Goal: Contribute content: Contribute content

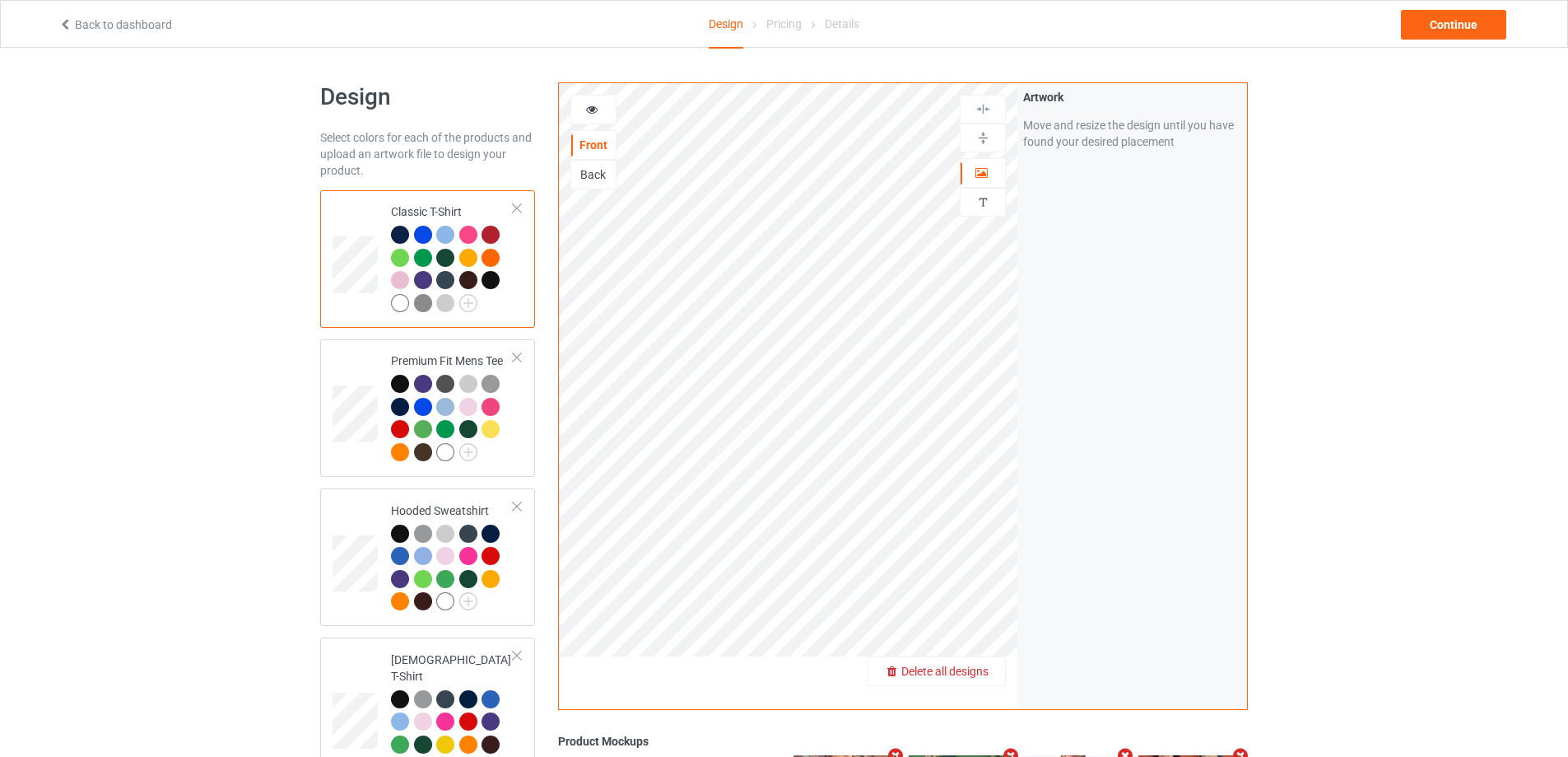
click at [981, 676] on span "Delete all designs" at bounding box center [944, 671] width 87 height 13
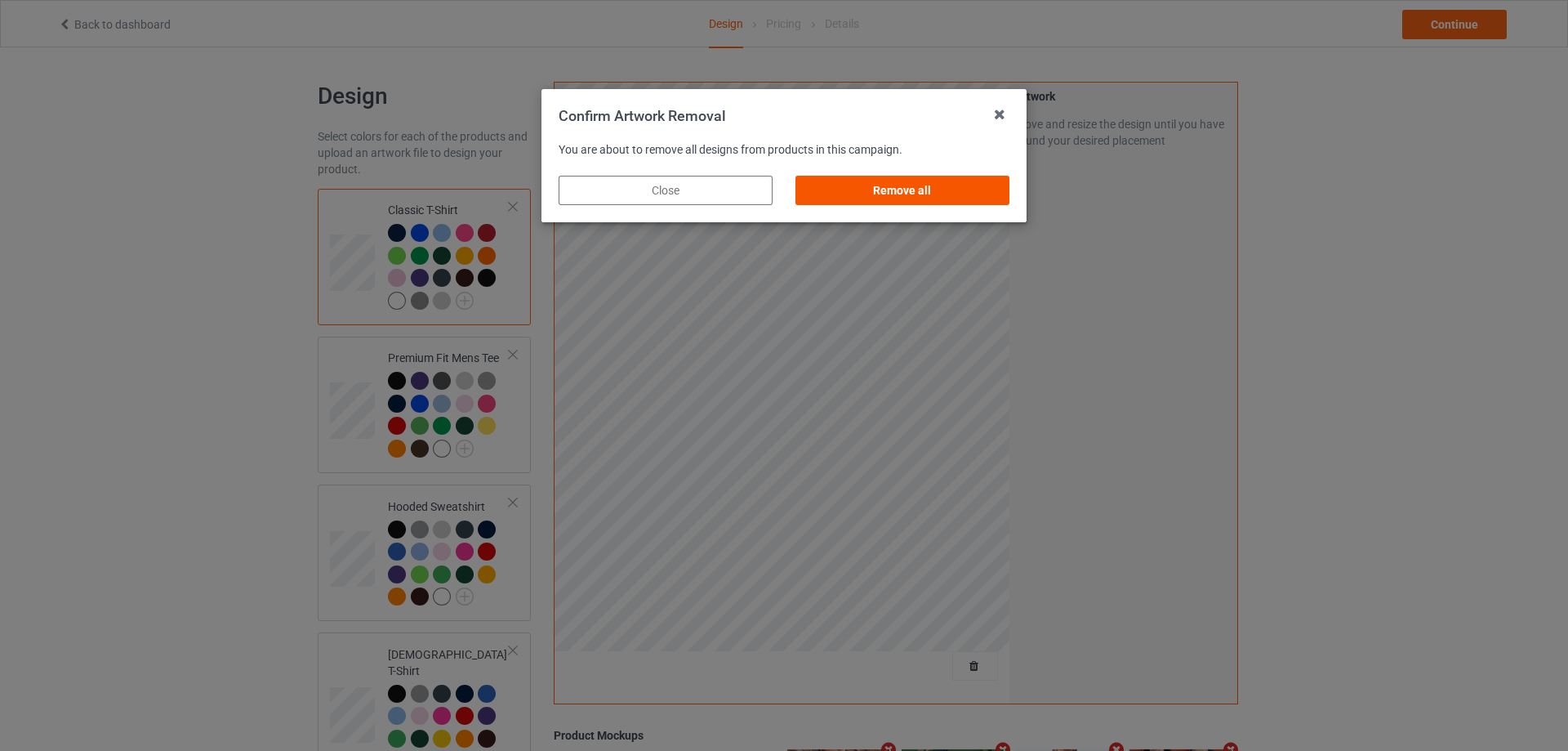
click at [988, 193] on div "Remove all" at bounding box center [903, 190] width 214 height 29
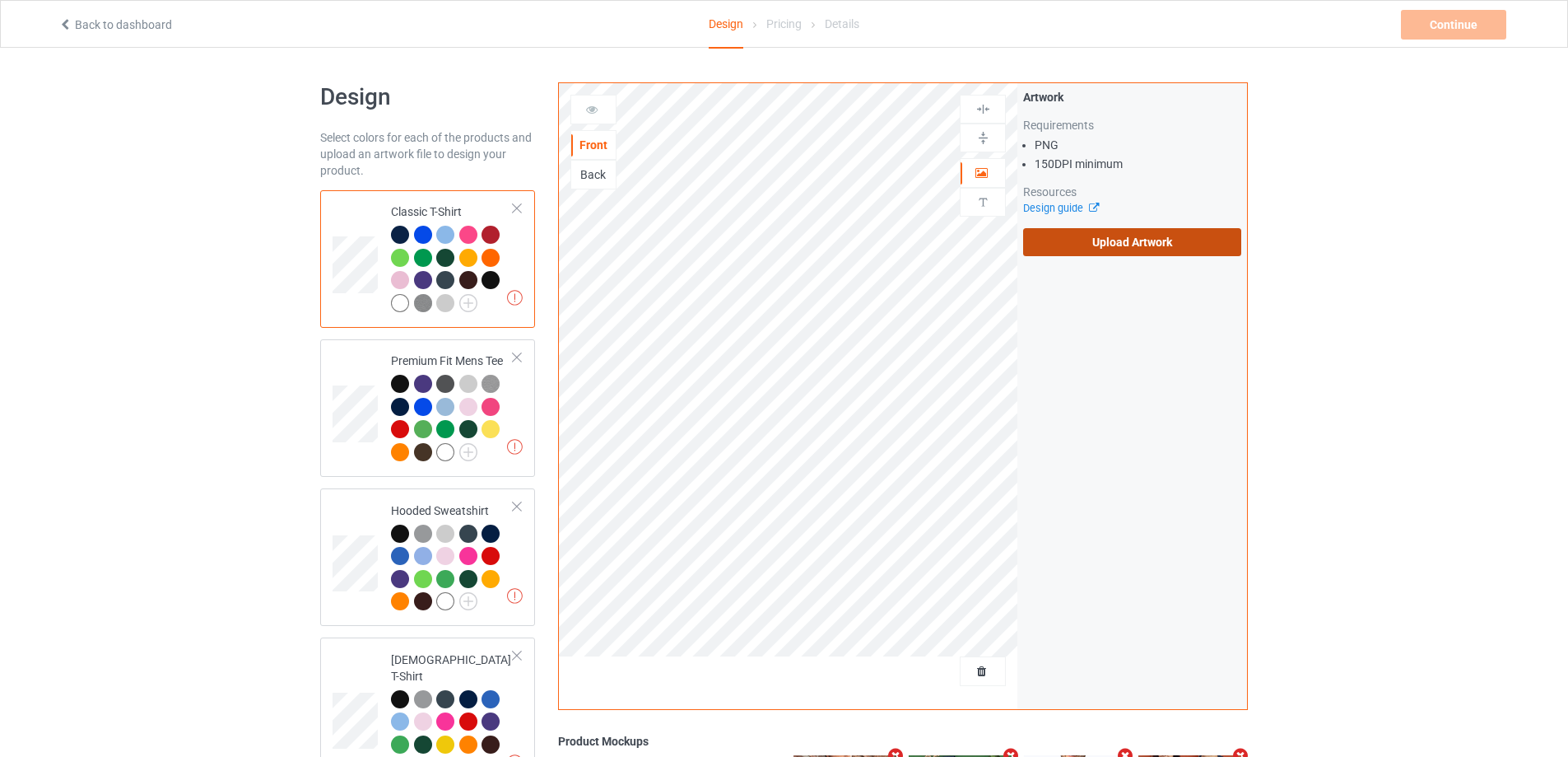
click at [1115, 233] on label "Upload Artwork" at bounding box center [1132, 242] width 218 height 28
click at [0, 0] on input "Upload Artwork" at bounding box center [0, 0] width 0 height 0
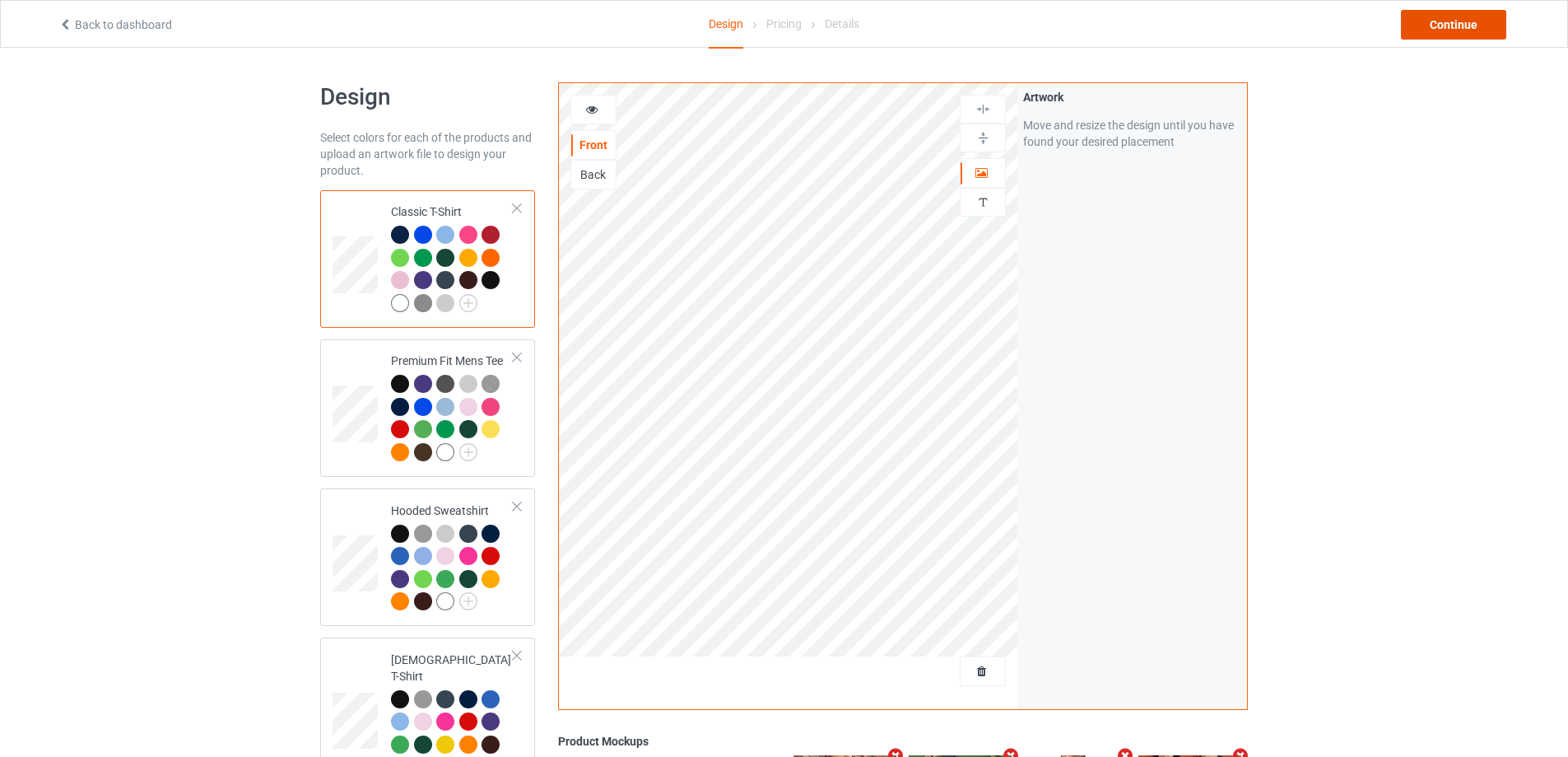
click at [1452, 38] on div "Continue" at bounding box center [1452, 25] width 105 height 29
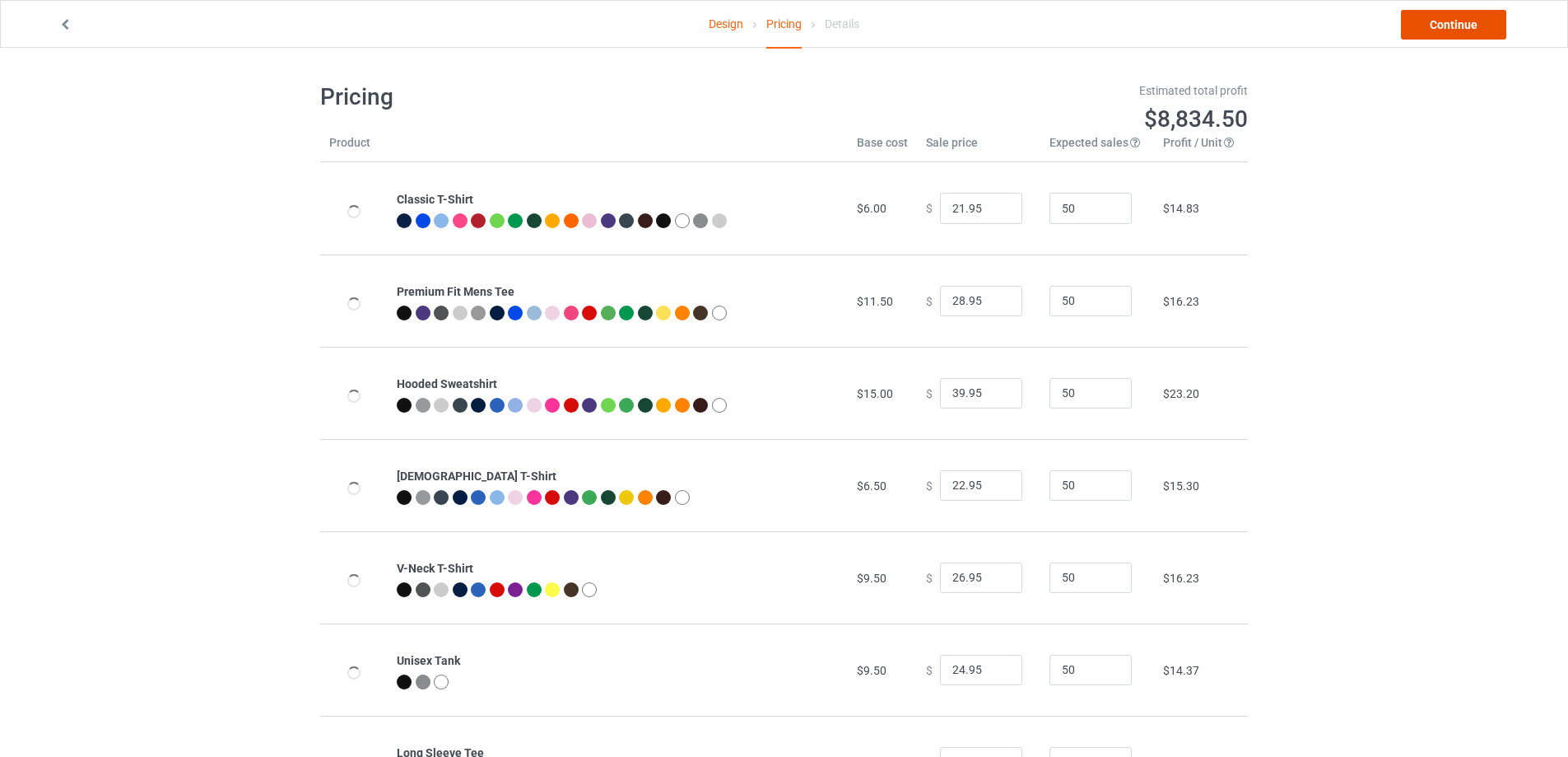
click at [1453, 37] on link "Continue" at bounding box center [1452, 25] width 105 height 29
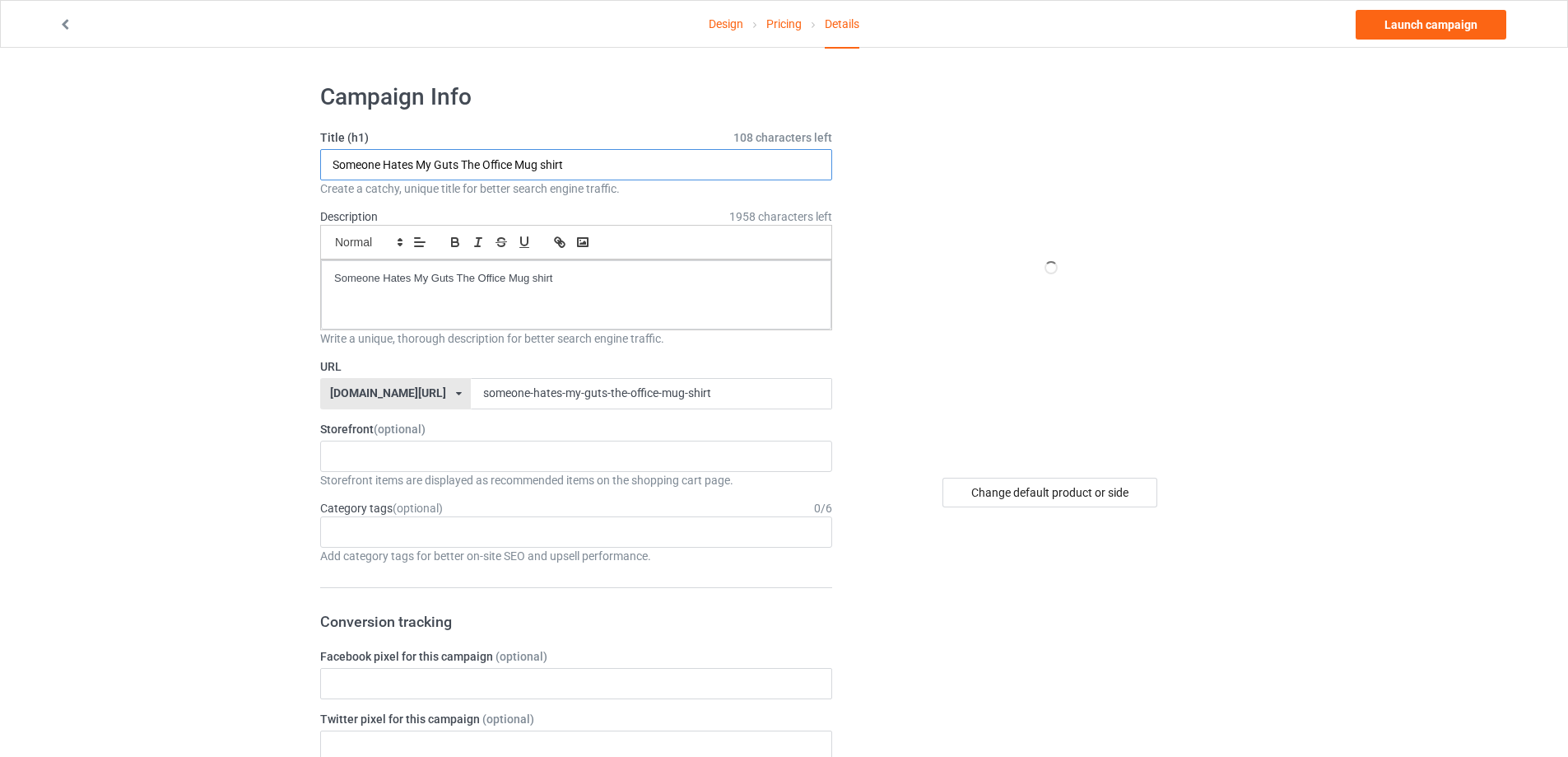
paste input "In My Fighting [MEDICAL_DATA] Era"
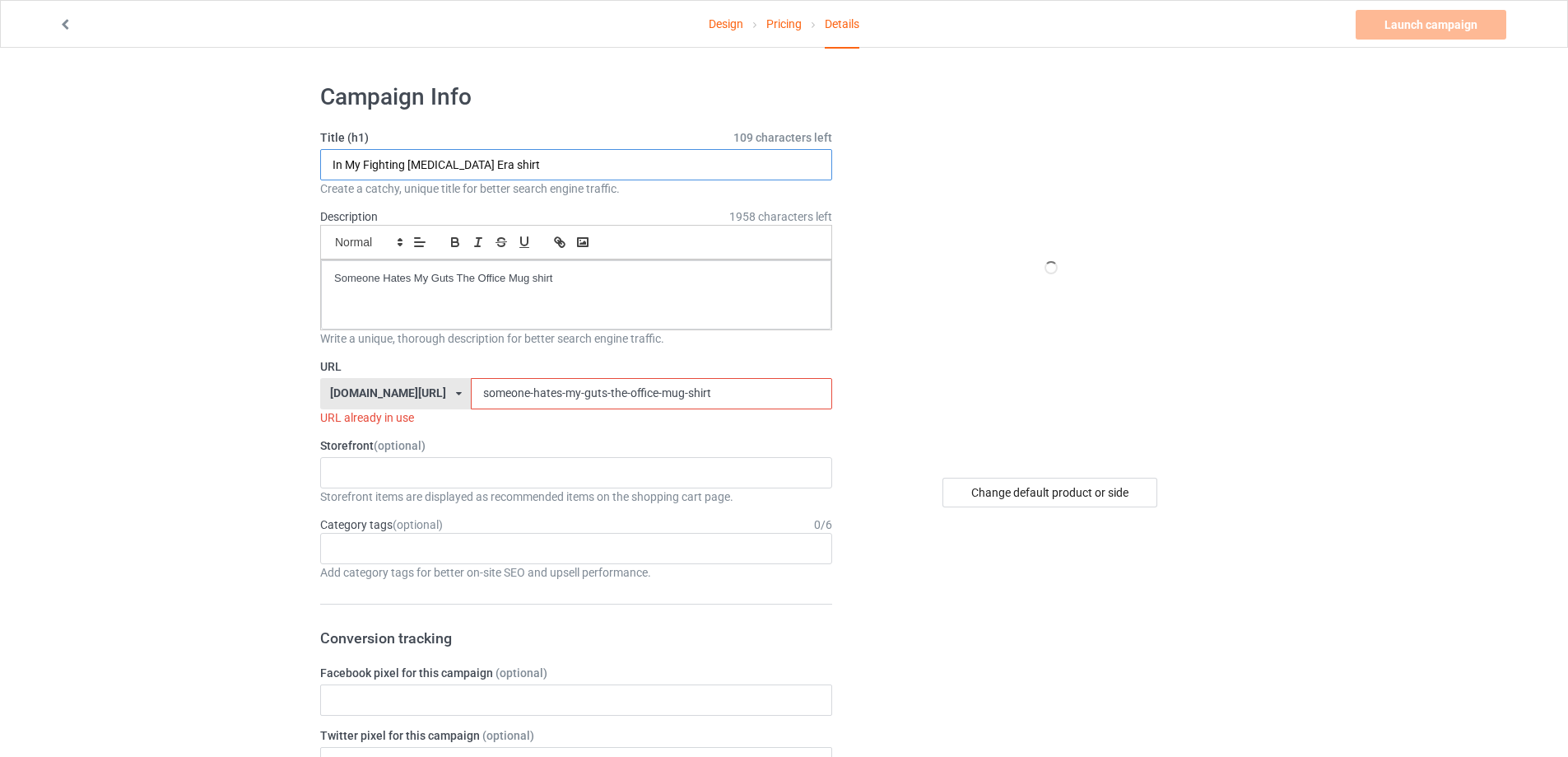
type input "In My Fighting [MEDICAL_DATA] Era shirt"
drag, startPoint x: 564, startPoint y: 277, endPoint x: 166, endPoint y: 219, distance: 402.2
paste div
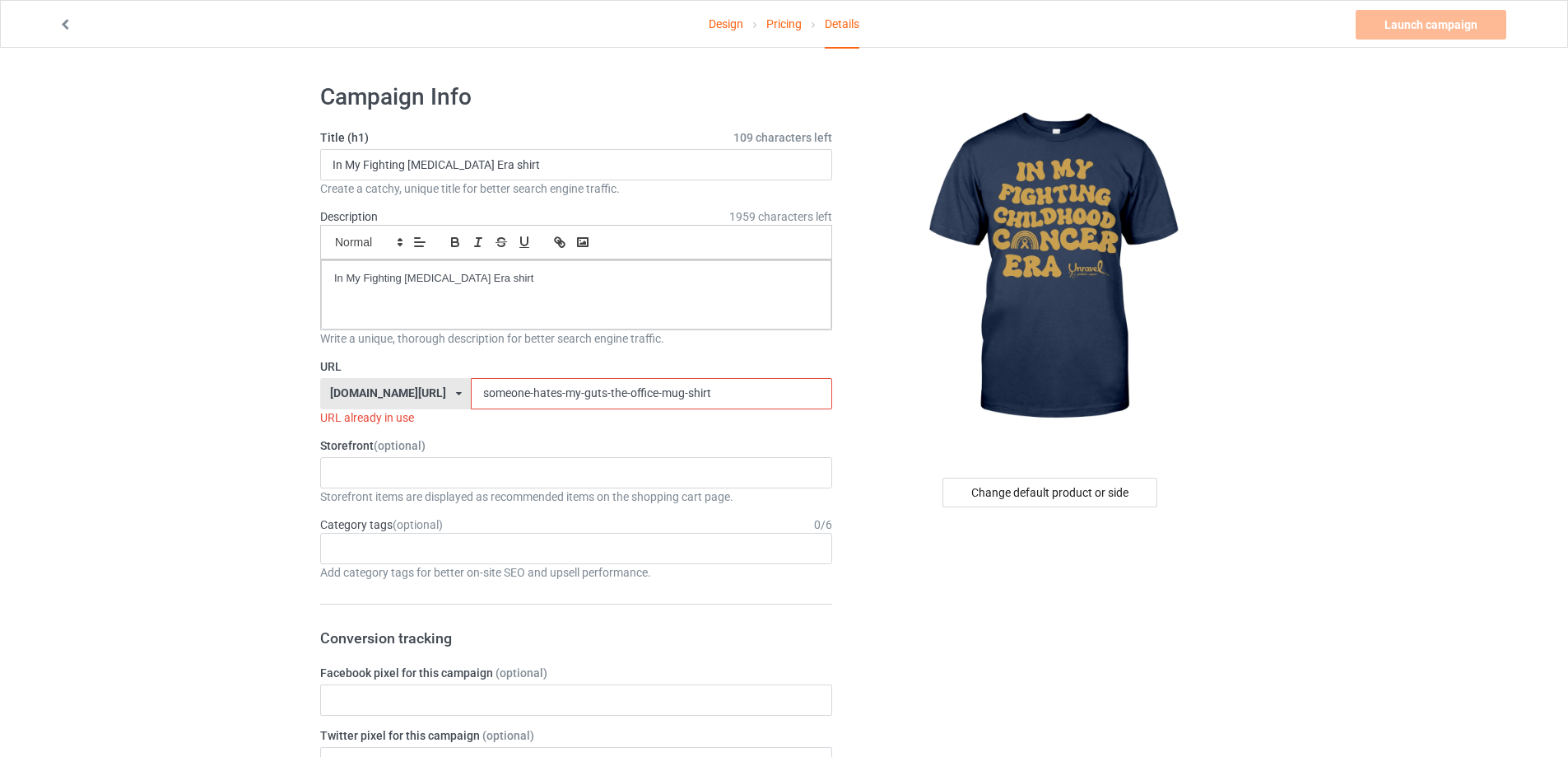
drag, startPoint x: 701, startPoint y: 398, endPoint x: 272, endPoint y: 339, distance: 433.0
paste input "in-my-fighting-[MEDICAL_DATA]-era"
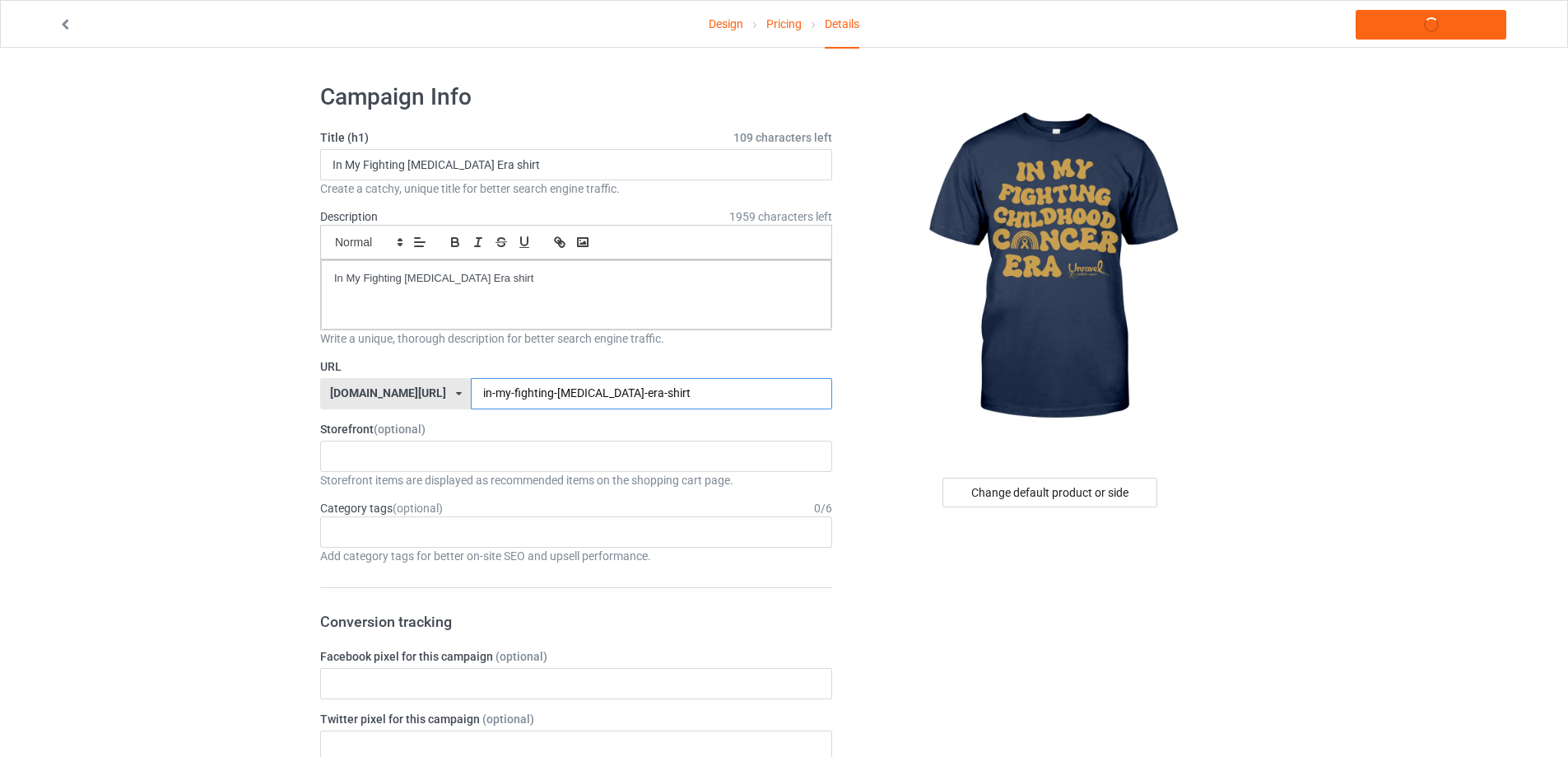
type input "in-my-fighting-[MEDICAL_DATA]-era-shirt"
drag, startPoint x: 556, startPoint y: 285, endPoint x: 156, endPoint y: 229, distance: 403.9
copy p "In My Fighting [MEDICAL_DATA] Era shirt"
click at [1416, 30] on link "Launch campaign" at bounding box center [1430, 25] width 150 height 29
